Goal: Task Accomplishment & Management: Manage account settings

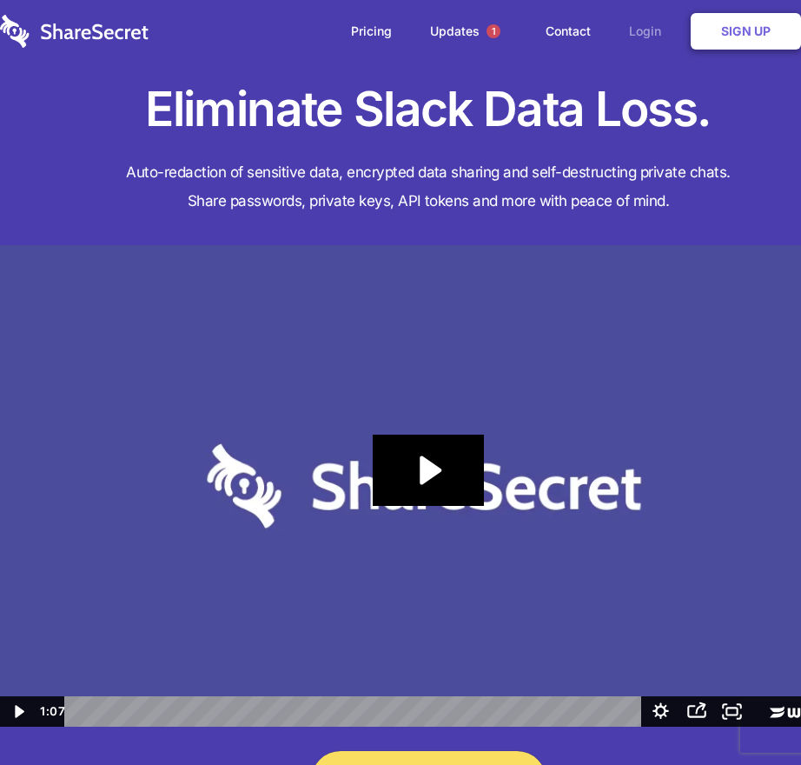
click at [649, 31] on link "Login" at bounding box center [650, 31] width 76 height 54
